Goal: Navigation & Orientation: Find specific page/section

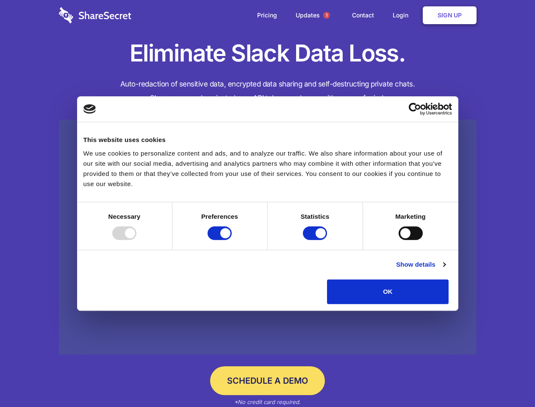
click at [136, 240] on div at bounding box center [124, 233] width 24 height 14
click at [232, 240] on input "Preferences" at bounding box center [220, 233] width 24 height 14
checkbox input "false"
click at [316, 240] on input "Statistics" at bounding box center [315, 233] width 24 height 14
checkbox input "false"
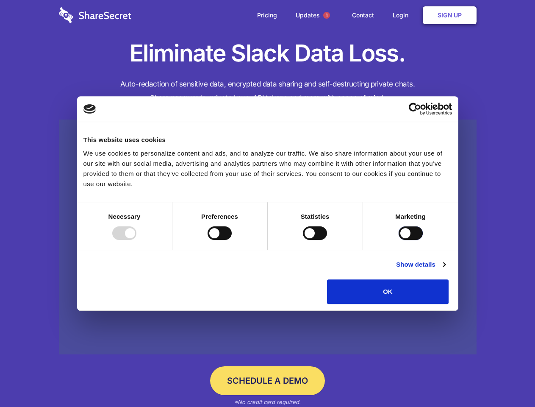
click at [398, 240] on input "Marketing" at bounding box center [410, 233] width 24 height 14
checkbox input "true"
click at [445, 269] on link "Show details" at bounding box center [420, 264] width 49 height 10
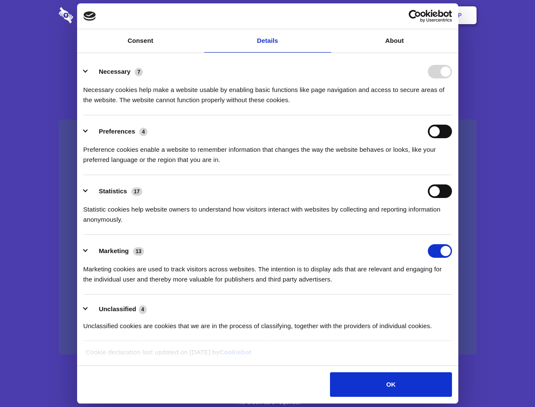
click at [456, 307] on ul "Necessary 7 Necessary cookies help make a website usable by enabling basic func…" at bounding box center [267, 197] width 376 height 285
click at [326, 15] on span "1" at bounding box center [326, 15] width 7 height 7
